Goal: Information Seeking & Learning: Compare options

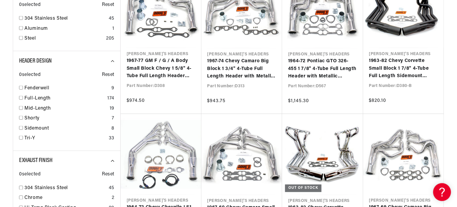
scroll to position [0, 180]
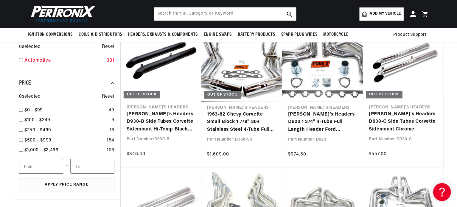
drag, startPoint x: 90, startPoint y: 151, endPoint x: 96, endPoint y: 158, distance: 9.7
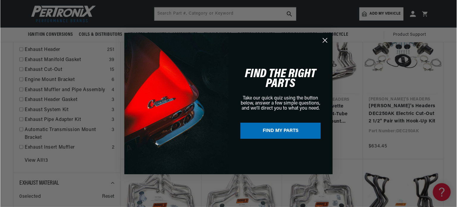
scroll to position [180, 0]
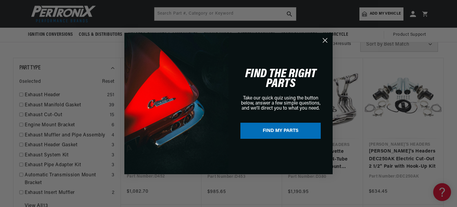
click at [328, 40] on circle "Close dialog" at bounding box center [325, 40] width 10 height 10
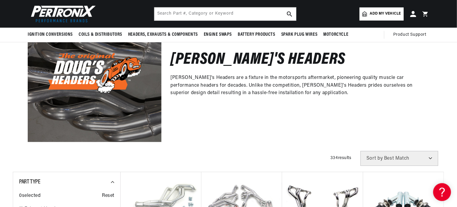
scroll to position [31, 0]
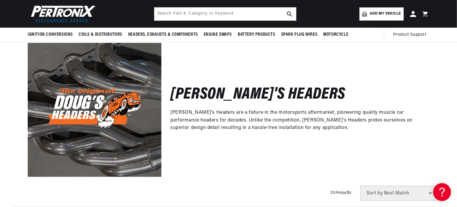
click at [382, 13] on span "Add my vehicle" at bounding box center [385, 14] width 31 height 6
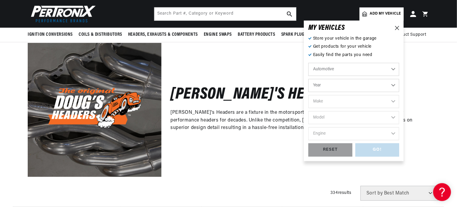
click at [393, 86] on select "Year 2026 2025 2024 2023 2022 2021 2020 2019 2018 2017 2016 2015 2014 2013 2012…" at bounding box center [353, 85] width 91 height 13
select select "1964"
click at [308, 79] on select "Year 2026 2025 2024 2023 2022 2021 2020 2019 2018 2017 2016 2015 2014 2013 2012…" at bounding box center [353, 85] width 91 height 13
select select "1964"
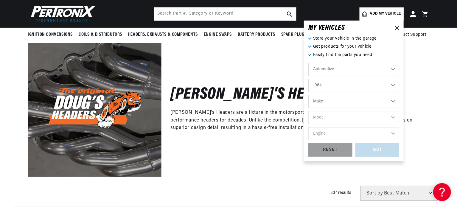
click at [392, 102] on select "Make American Motors Aston Martin Austin Austin Healey Bentley Buick Cadillac C…" at bounding box center [353, 101] width 91 height 13
select select "Ford"
click at [308, 95] on select "Make American Motors Aston Martin Austin Austin Healey Bentley Buick Cadillac C…" at bounding box center [353, 101] width 91 height 13
select select "Ford"
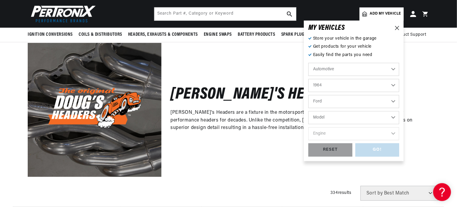
click at [394, 119] on select "Model Club Wagon Country Sedan Country Squire Custom Custom 500 Econoline F-100…" at bounding box center [353, 117] width 91 height 13
select select "Falcon"
click at [308, 111] on select "Model Club Wagon Country Sedan Country Squire Custom Custom 500 Econoline F-100…" at bounding box center [353, 117] width 91 height 13
select select "Falcon"
click at [393, 133] on select "Engine 4.1L 5.0L 144cid / 2.4L 170cid / 2.8L 200cid / 3.3L 220cid / 3.6L 223cid…" at bounding box center [353, 133] width 91 height 13
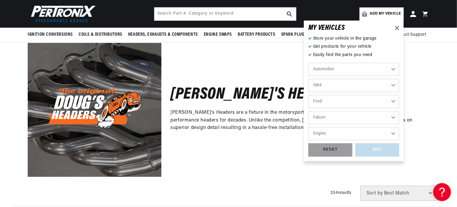
scroll to position [0, 0]
select select "289cid-4.7L"
click at [308, 127] on select "Engine 4.1L 5.0L 144cid / 2.4L 170cid / 2.8L 200cid / 3.3L 220cid / 3.6L 223cid…" at bounding box center [353, 133] width 91 height 13
select select "289cid-4.7L"
click at [380, 152] on div "GO!" at bounding box center [377, 149] width 44 height 13
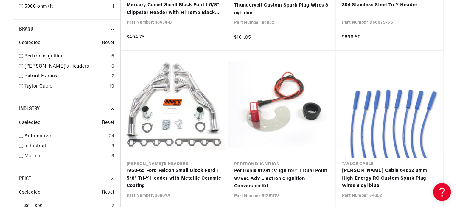
scroll to position [596, 0]
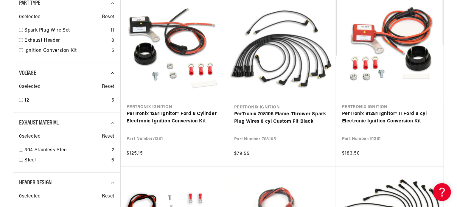
scroll to position [0, 180]
click at [21, 41] on input "checkbox" at bounding box center [21, 40] width 4 height 4
checkbox input "true"
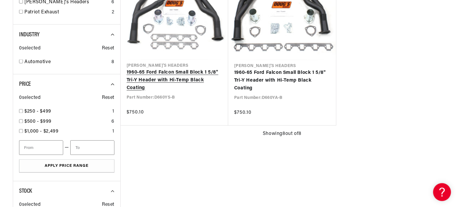
click at [179, 82] on link "1960-65 Ford Falcon Small Block 1 5/8" Tri-Y Header with Hi-Temp Black Coating" at bounding box center [175, 80] width 96 height 23
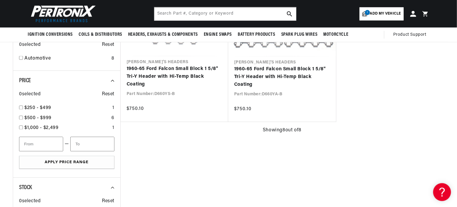
scroll to position [499, 0]
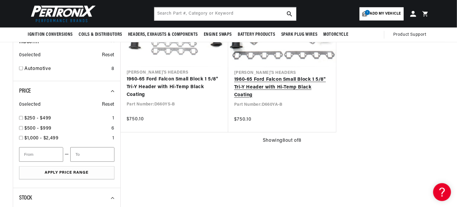
click at [287, 87] on link "1960-65 Ford Falcon Small Block 1 5/8" Tri-Y Header with Hi-Temp Black Coating" at bounding box center [282, 87] width 96 height 23
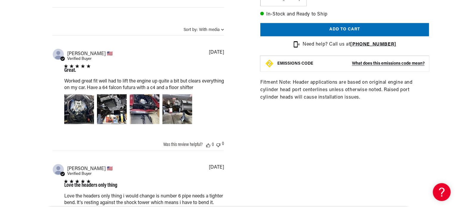
scroll to position [477, 0]
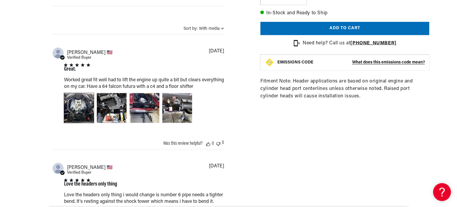
click at [77, 107] on div "Image of Review by Bryce R. on May 02, 23 number 1" at bounding box center [79, 108] width 30 height 30
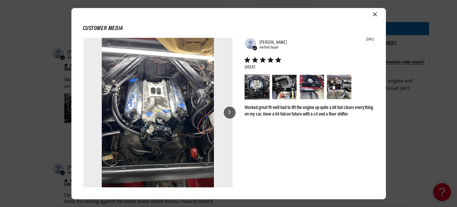
scroll to position [0, 0]
click at [231, 113] on icon at bounding box center [229, 112] width 3 height 5
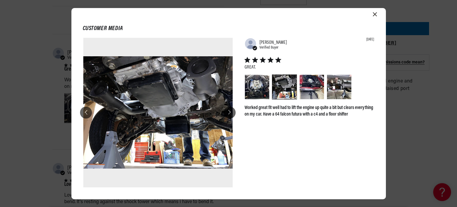
scroll to position [0, 180]
click at [230, 111] on icon at bounding box center [229, 112] width 3 height 5
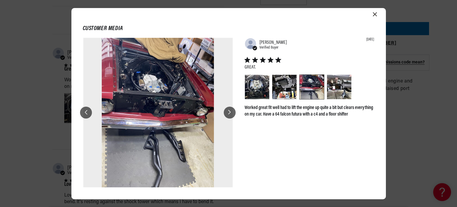
click at [230, 110] on icon at bounding box center [229, 112] width 3 height 5
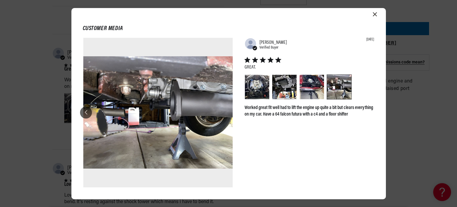
click at [375, 13] on icon "Close modal" at bounding box center [375, 14] width 4 height 4
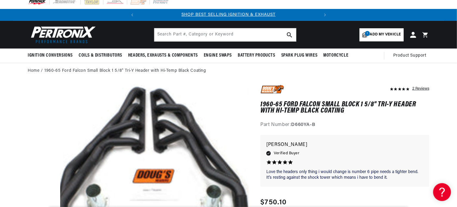
scroll to position [0, 0]
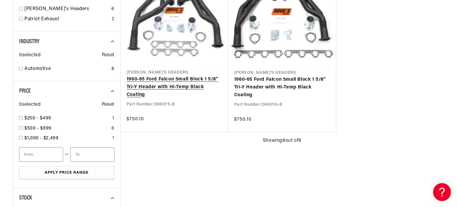
click at [158, 86] on link "1960-65 Ford Falcon Small Block 1 5/8" Tri-Y Header with Hi-Temp Black Coating" at bounding box center [175, 87] width 96 height 23
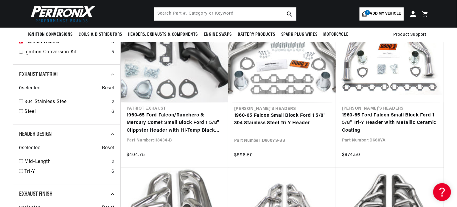
scroll to position [83, 0]
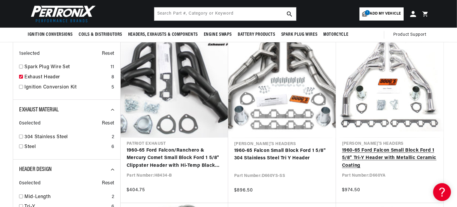
click at [376, 154] on link "1960-65 Ford Falcon Small Block Ford 1 5/8" Tri-Y Header with Metallic Ceramic …" at bounding box center [390, 158] width 96 height 23
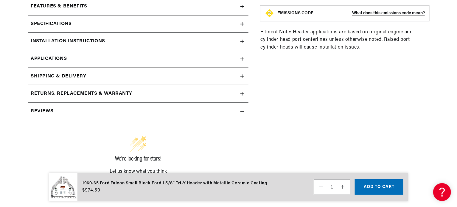
scroll to position [298, 0]
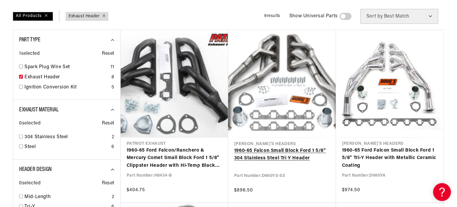
scroll to position [112, 0]
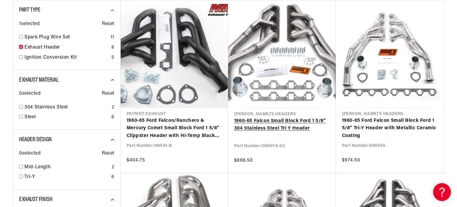
click at [283, 125] on link "1960-65 Falcon Small Block Ford 1 5/8" 304 Stainless Steel Tri Y Header" at bounding box center [282, 124] width 96 height 15
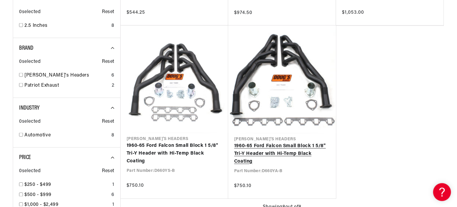
scroll to position [470, 0]
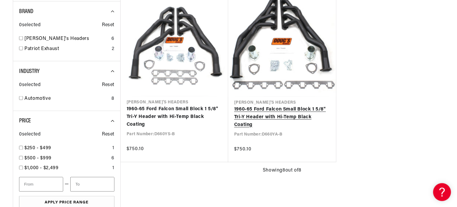
click at [270, 112] on link "1960-65 Ford Falcon Small Block 1 5/8" Tri-Y Header with Hi-Temp Black Coating" at bounding box center [282, 117] width 96 height 23
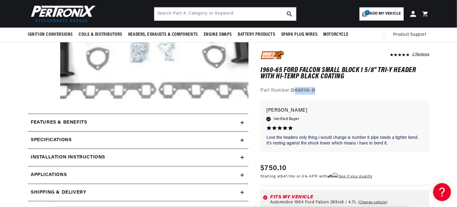
scroll to position [0, 180]
drag, startPoint x: 318, startPoint y: 90, endPoint x: 293, endPoint y: 91, distance: 24.7
click at [293, 91] on div "Part Number: D660YA-B" at bounding box center [344, 91] width 169 height 8
copy strong "D660YA-B"
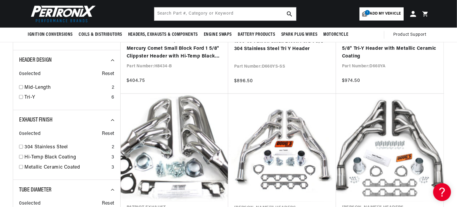
scroll to position [172, 0]
